Goal: Task Accomplishment & Management: Manage account settings

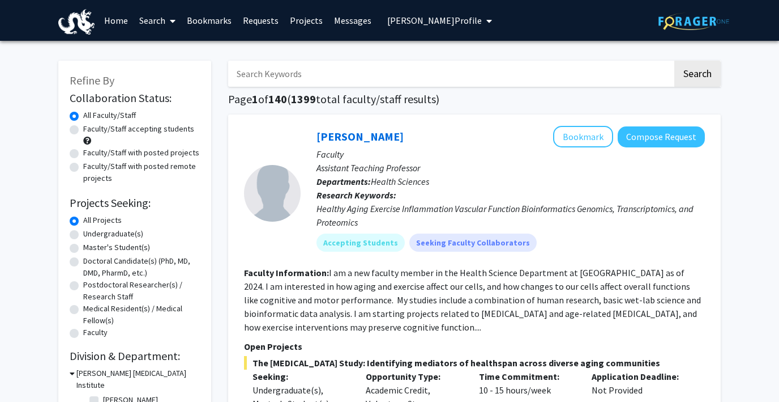
click at [435, 15] on span "Khushi Patel's Profile" at bounding box center [434, 20] width 95 height 11
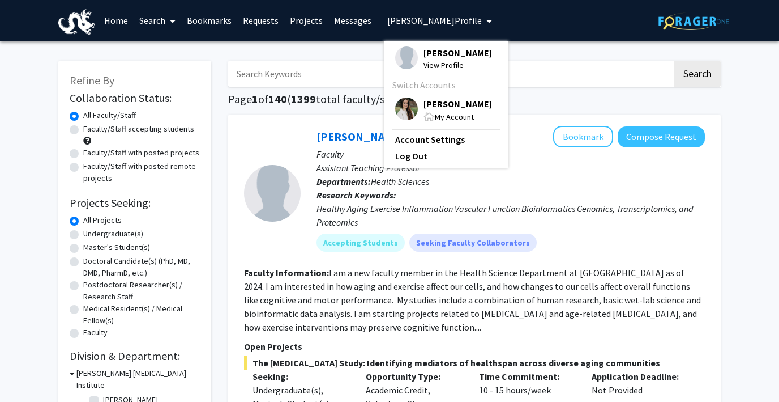
click at [402, 155] on link "Log Out" at bounding box center [446, 156] width 102 height 14
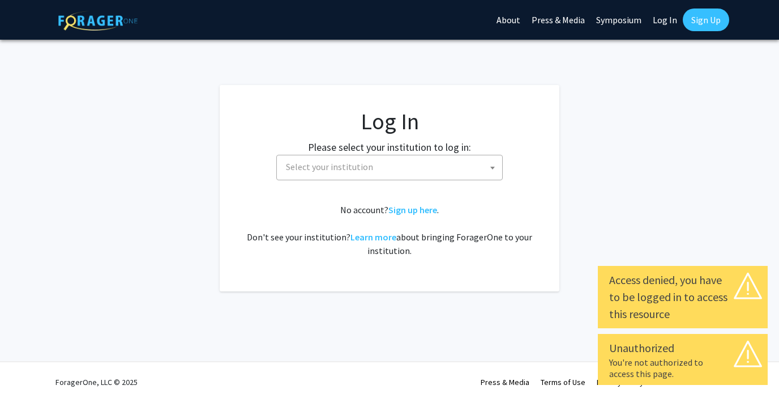
click at [385, 161] on span "Select your institution" at bounding box center [391, 166] width 221 height 23
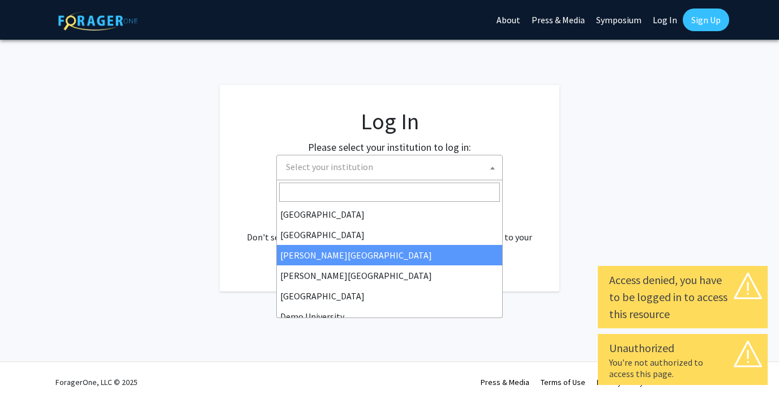
scroll to position [29, 0]
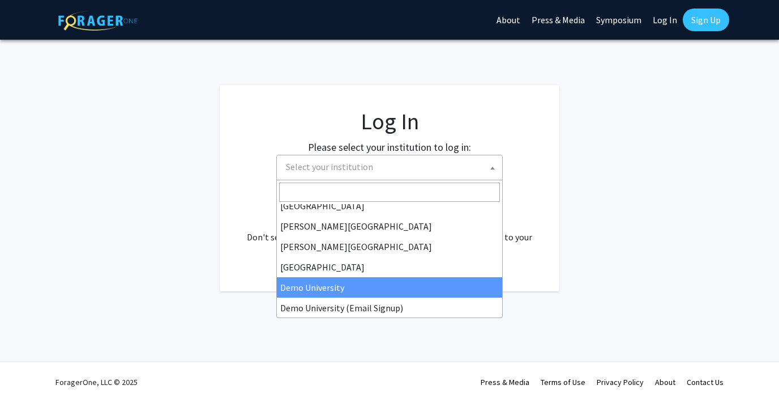
select select "8"
